Goal: Information Seeking & Learning: Learn about a topic

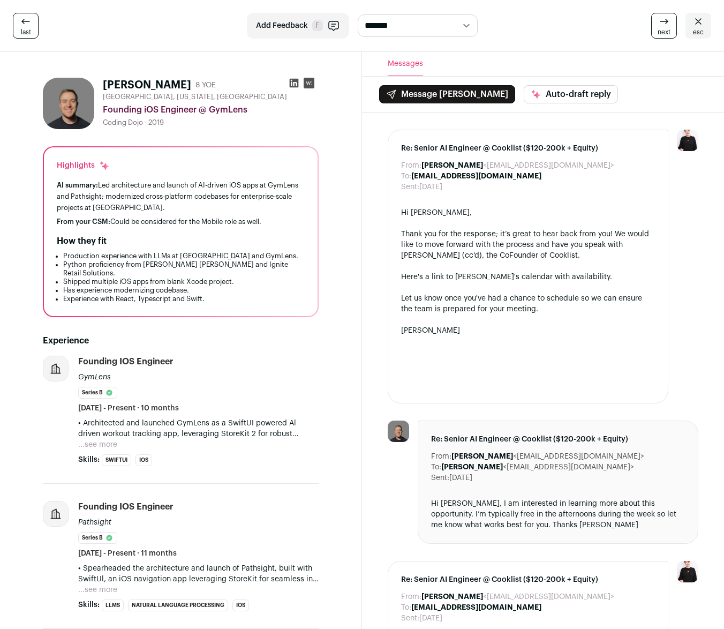
scroll to position [67, 0]
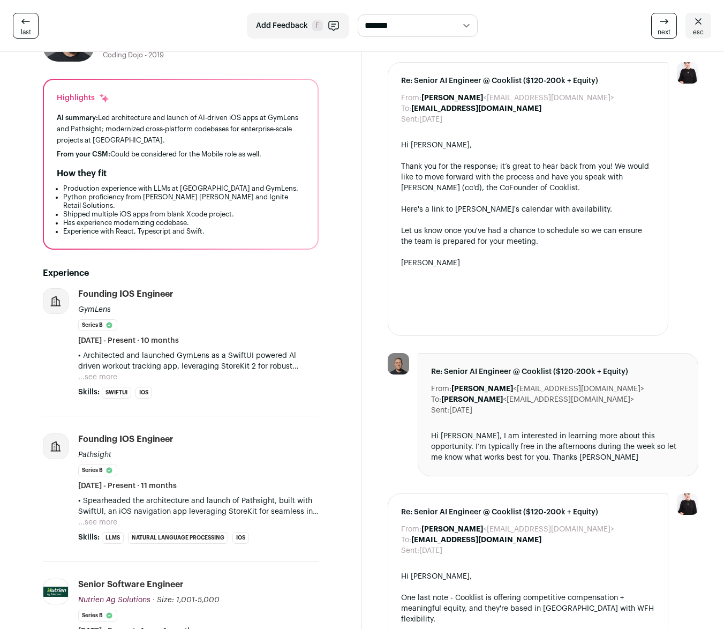
click at [108, 517] on button "...see more" at bounding box center [97, 522] width 39 height 11
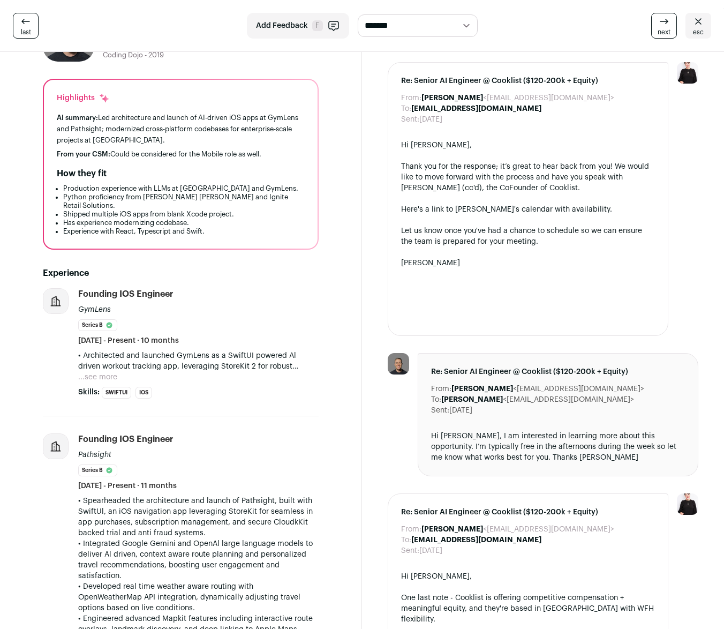
click at [99, 372] on button "...see more" at bounding box center [97, 377] width 39 height 11
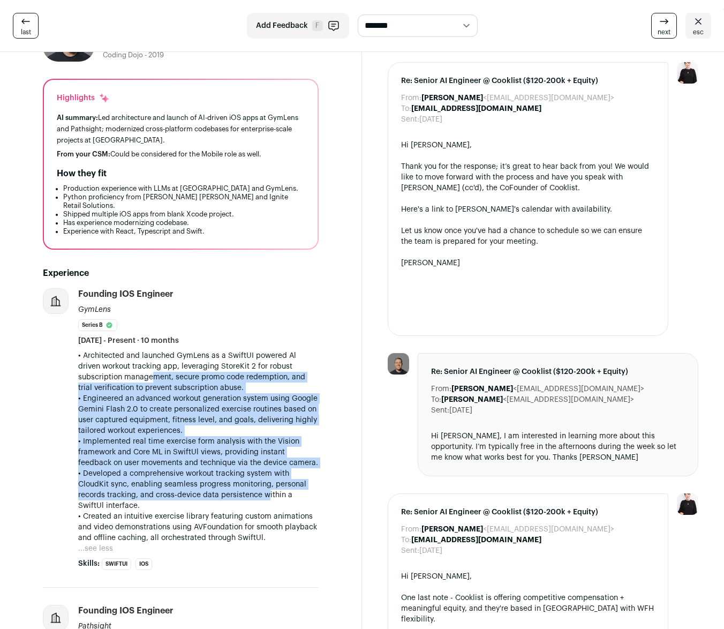
drag, startPoint x: 99, startPoint y: 371, endPoint x: 261, endPoint y: 483, distance: 197.7
click at [261, 483] on div "• Architected and launched GymLens as a SwiftUI powered Al driven workout track…" at bounding box center [198, 446] width 240 height 193
click at [261, 483] on p "• Developed a comprehensive workout tracking system with CloudKit sync, enablin…" at bounding box center [198, 489] width 240 height 43
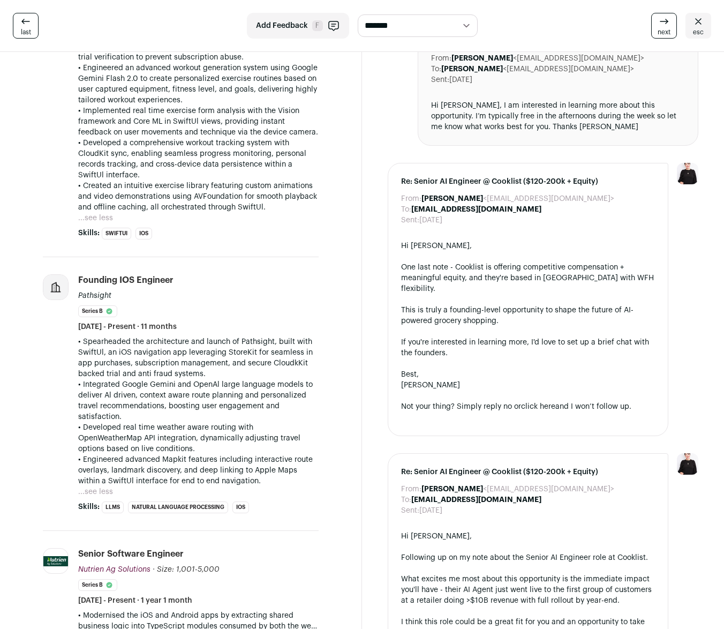
scroll to position [540, 0]
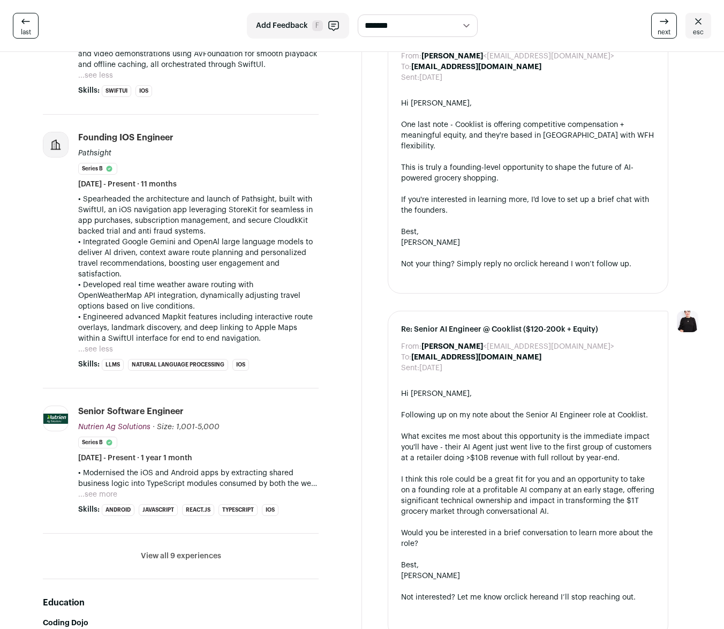
click at [110, 489] on button "...see more" at bounding box center [97, 494] width 39 height 11
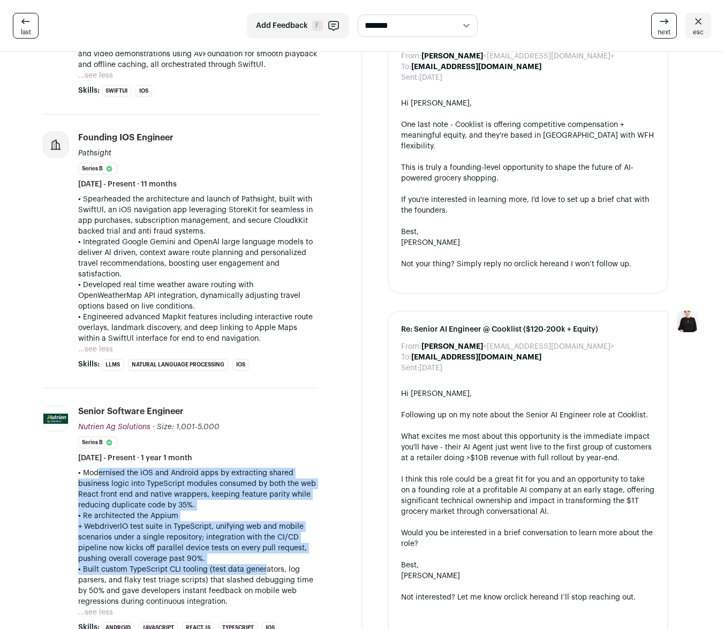
drag, startPoint x: 90, startPoint y: 464, endPoint x: 259, endPoint y: 555, distance: 192.1
click at [259, 555] on div "• Modernised the iOS and Android apps by extracting shared business logic into …" at bounding box center [198, 536] width 240 height 139
click at [259, 564] on p "• Built custom TypeScript CLI tooling (test data generators, log parsers, and f…" at bounding box center [198, 585] width 240 height 43
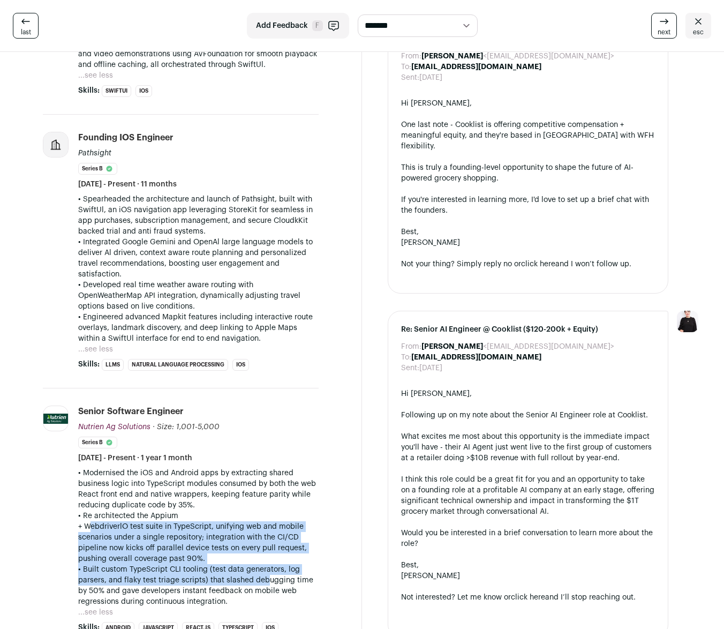
drag, startPoint x: 91, startPoint y: 518, endPoint x: 259, endPoint y: 570, distance: 175.6
click at [259, 570] on div "• Modernised the iOS and Android apps by extracting shared business logic into …" at bounding box center [198, 536] width 240 height 139
click at [259, 570] on p "• Built custom TypeScript CLI tooling (test data generators, log parsers, and f…" at bounding box center [198, 585] width 240 height 43
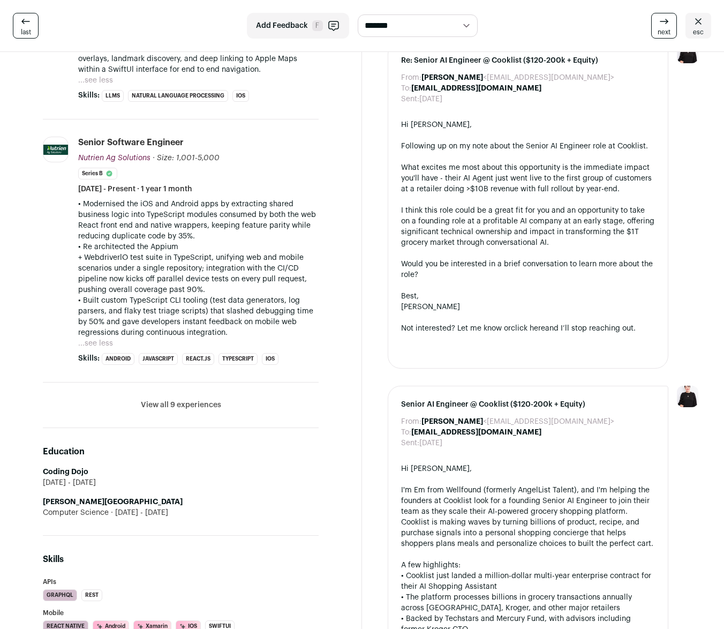
scroll to position [610, 0]
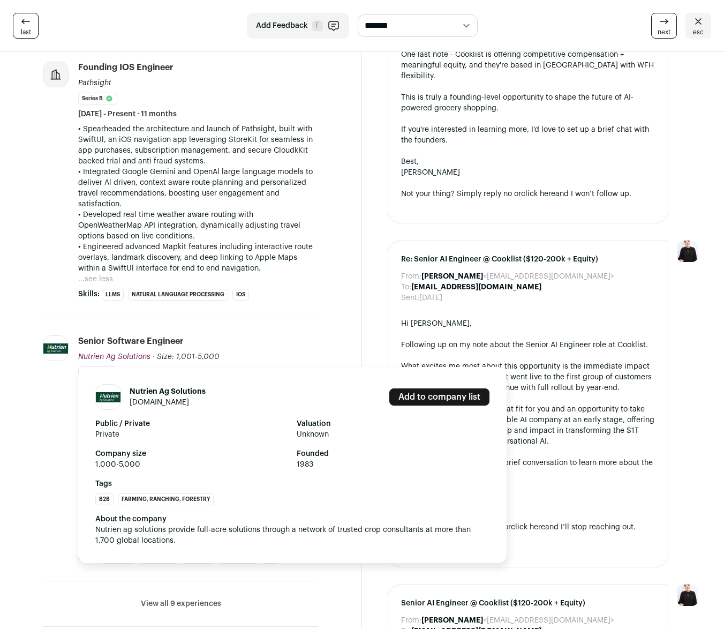
click at [167, 398] on link "[DOMAIN_NAME]" at bounding box center [159, 401] width 59 height 7
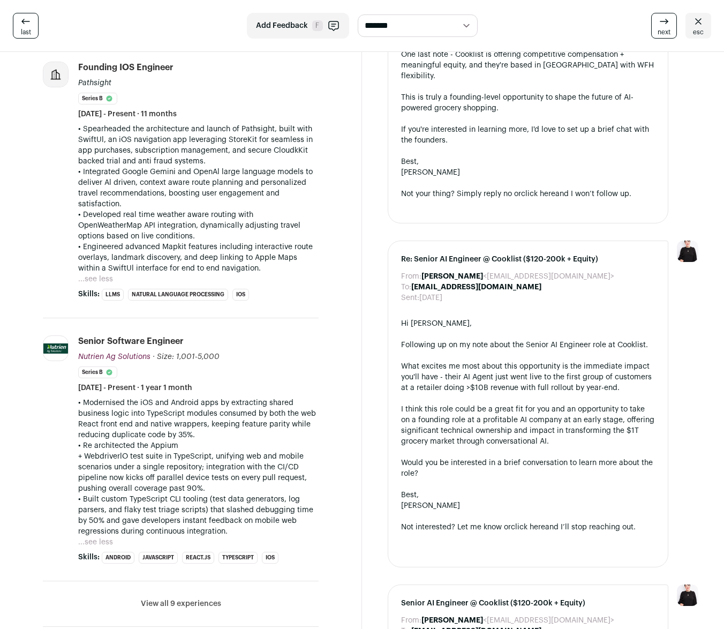
scroll to position [774, 0]
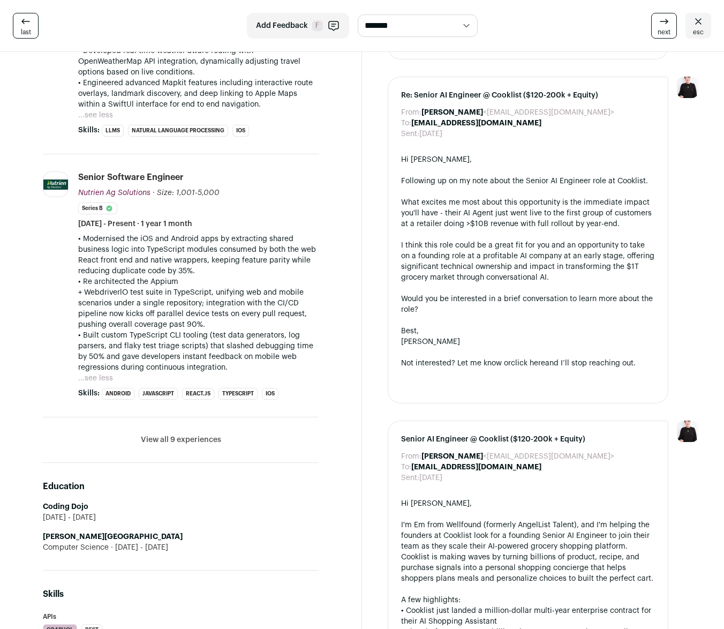
click at [176, 434] on button "View all 9 experiences" at bounding box center [181, 439] width 80 height 11
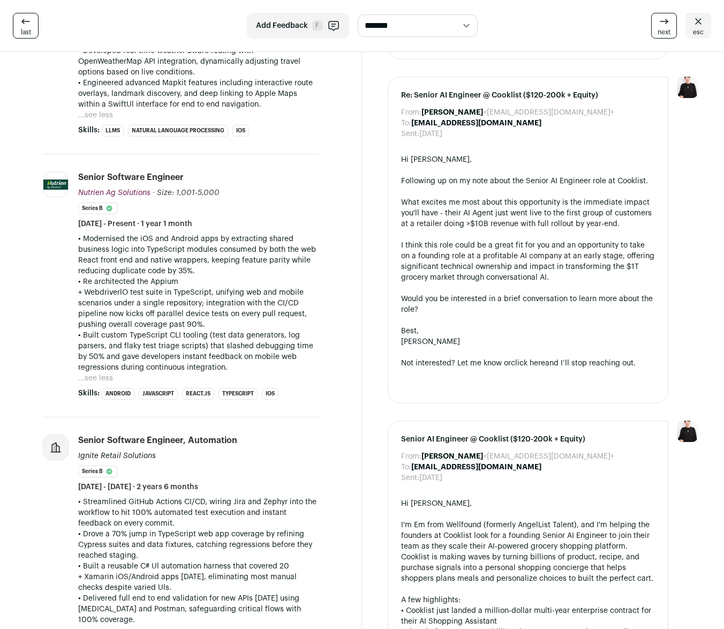
scroll to position [817, 0]
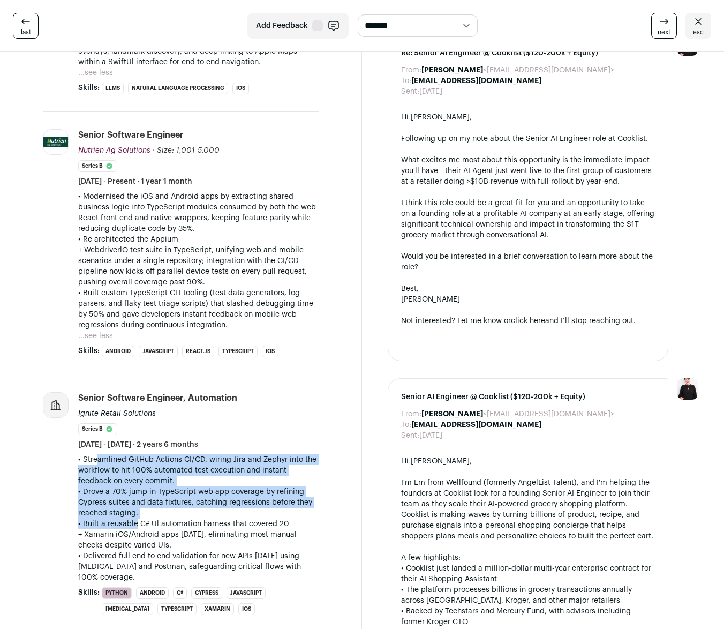
drag, startPoint x: 90, startPoint y: 450, endPoint x: 132, endPoint y: 519, distance: 81.4
click at [132, 519] on div "• Streamlined GitHub Actions CI/CD, wiring Jira and Zephyr into the workflow to…" at bounding box center [198, 518] width 240 height 128
click at [132, 519] on p "• Built a reusable C# Ul automation harness that covered 20 + Xamarin iOS/Andro…" at bounding box center [198, 534] width 240 height 32
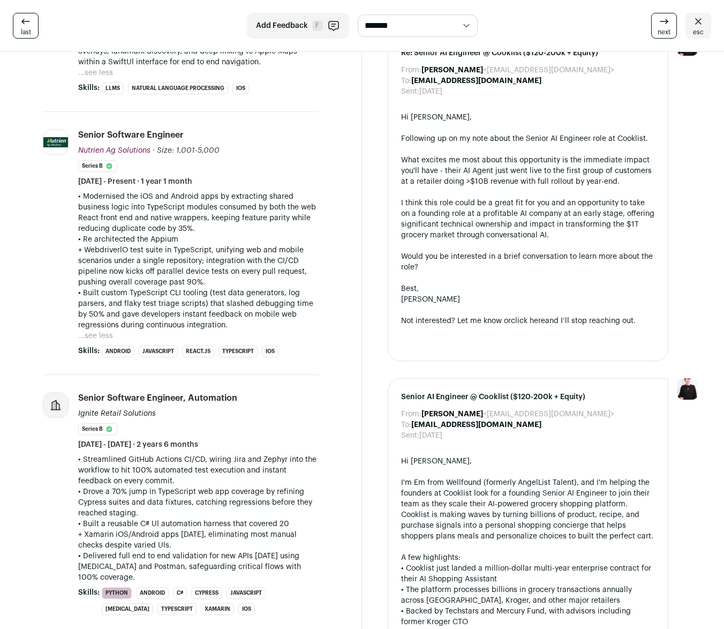
scroll to position [823, 0]
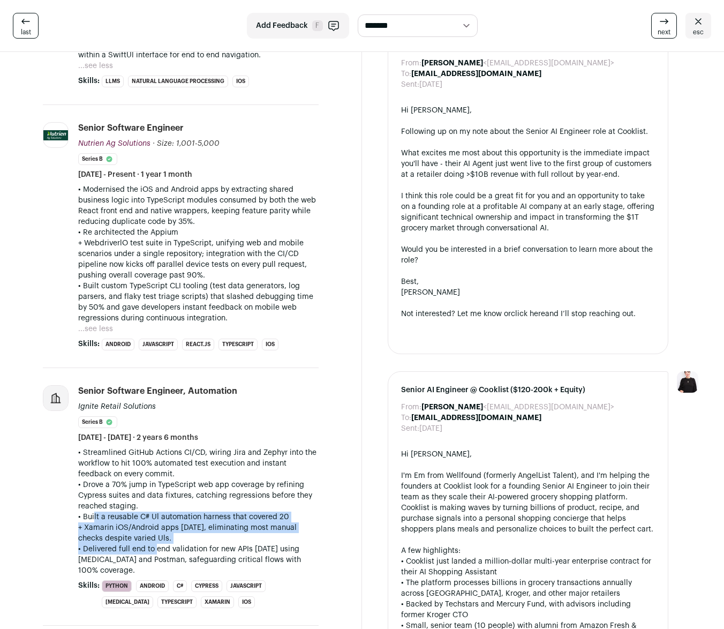
drag, startPoint x: 91, startPoint y: 506, endPoint x: 152, endPoint y: 543, distance: 71.3
click at [152, 543] on div "• Streamlined GitHub Actions CI/CD, wiring Jira and Zephyr into the workflow to…" at bounding box center [198, 511] width 240 height 128
click at [152, 543] on p "• Delivered full end to end validation for new APIs [DATE] using [MEDICAL_DATA]…" at bounding box center [198, 559] width 240 height 32
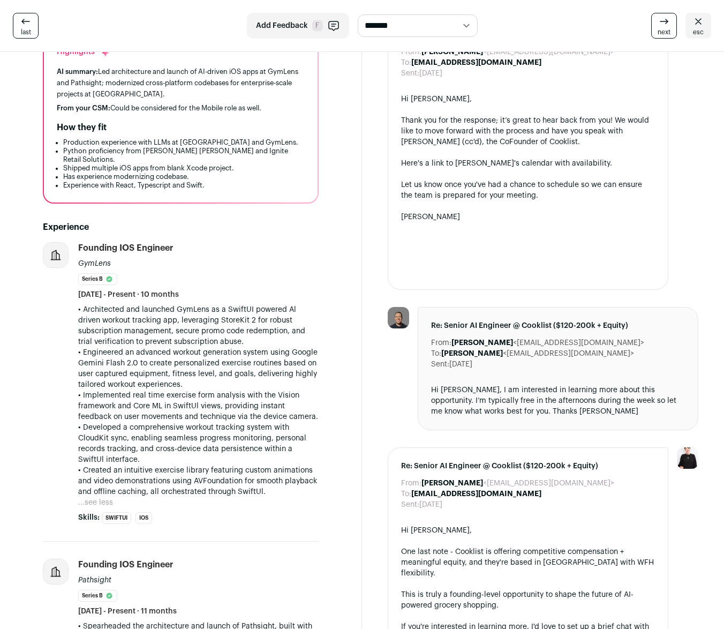
scroll to position [0, 0]
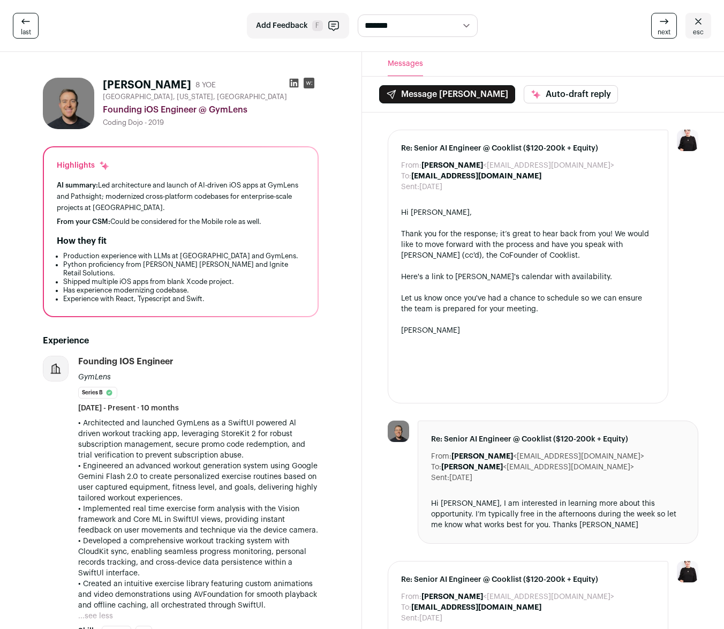
drag, startPoint x: 102, startPoint y: 82, endPoint x: 186, endPoint y: 81, distance: 84.1
click at [186, 81] on div "[PERSON_NAME] 8 YOE [GEOGRAPHIC_DATA], [US_STATE], [GEOGRAPHIC_DATA] Founding i…" at bounding box center [181, 103] width 276 height 51
copy h1 "[PERSON_NAME]"
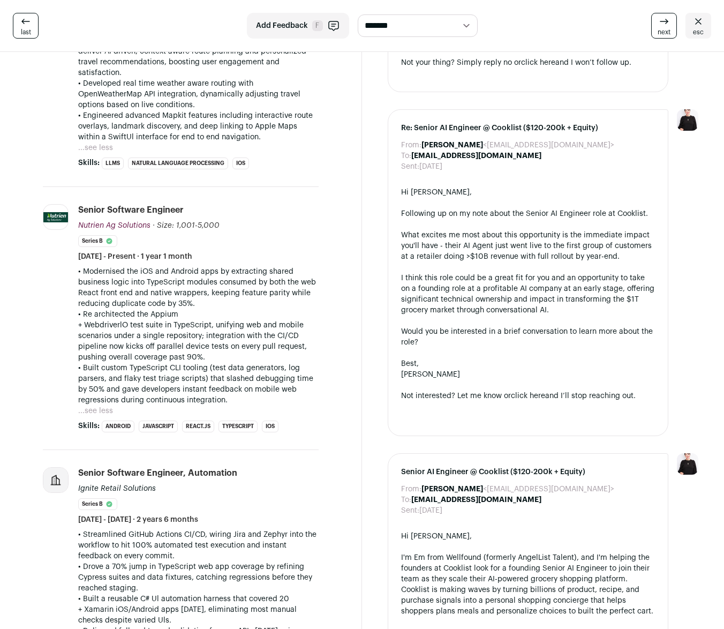
scroll to position [1046, 0]
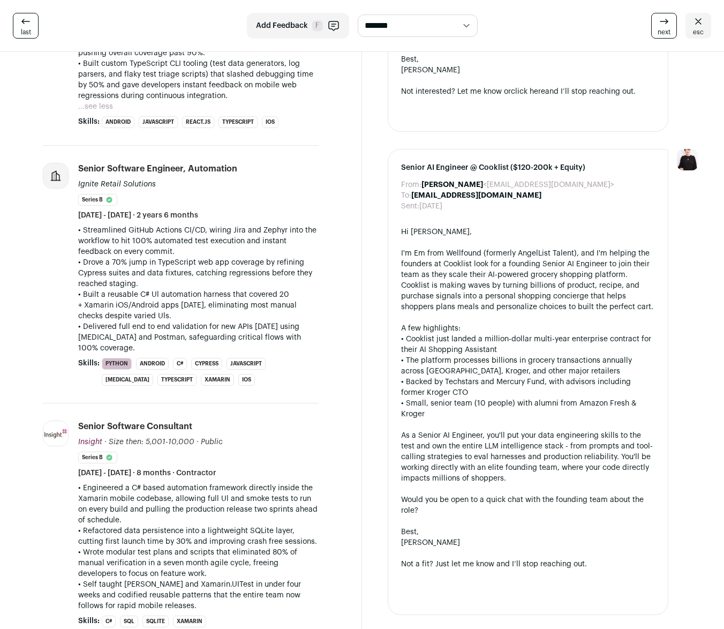
click at [104, 230] on p "• Streamlined GitHub Actions CI/CD, wiring Jira and Zephyr into the workflow to…" at bounding box center [198, 241] width 240 height 32
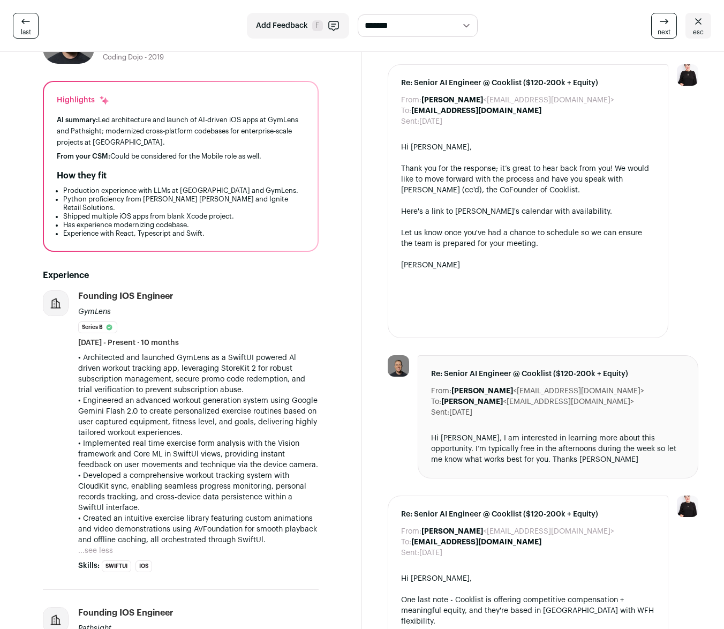
scroll to position [0, 0]
